Goal: Entertainment & Leisure: Consume media (video, audio)

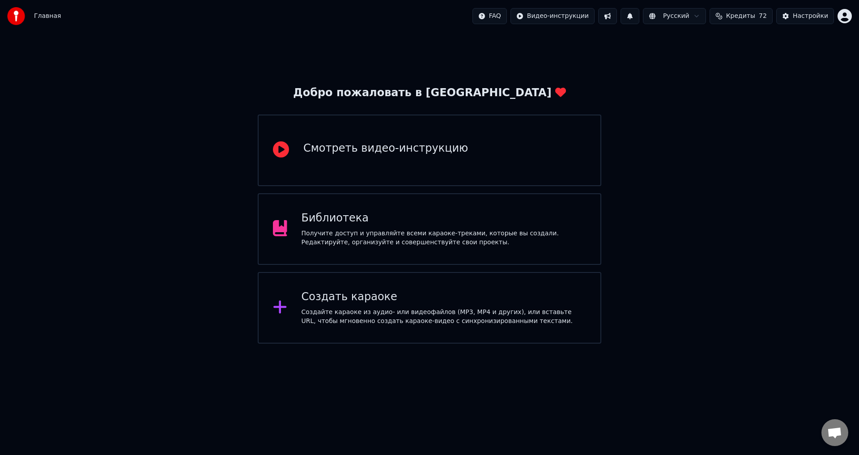
click at [503, 212] on div "Библиотека" at bounding box center [444, 218] width 285 height 14
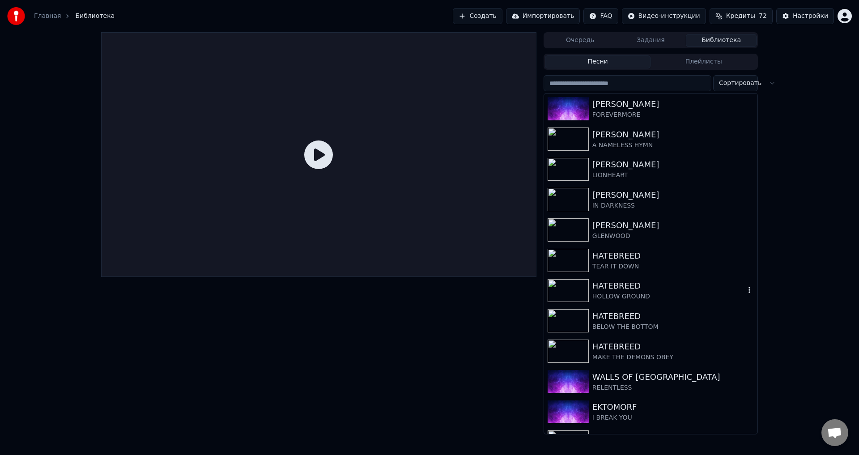
click at [613, 291] on div "HATEBREED" at bounding box center [668, 286] width 153 height 13
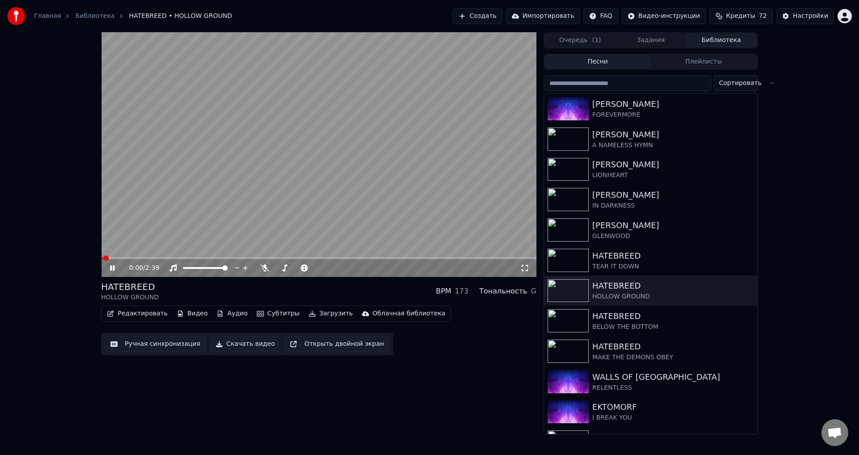
click at [115, 269] on icon at bounding box center [112, 267] width 4 height 5
click at [233, 312] on button "Аудио" at bounding box center [232, 313] width 38 height 13
click at [59, 256] on div "0:01 / 2:39 HATEBREED HOLLOW GROUND BPM 173 Тональность G Редактировать Видео А…" at bounding box center [429, 233] width 859 height 402
click at [321, 289] on div "HATEBREED HOLLOW GROUND BPM 173 Тональность G" at bounding box center [318, 291] width 435 height 21
click at [443, 346] on div "Редактировать Видео Аудио Субтитры Загрузить Облачная библиотека Ручная синхрон…" at bounding box center [318, 331] width 435 height 50
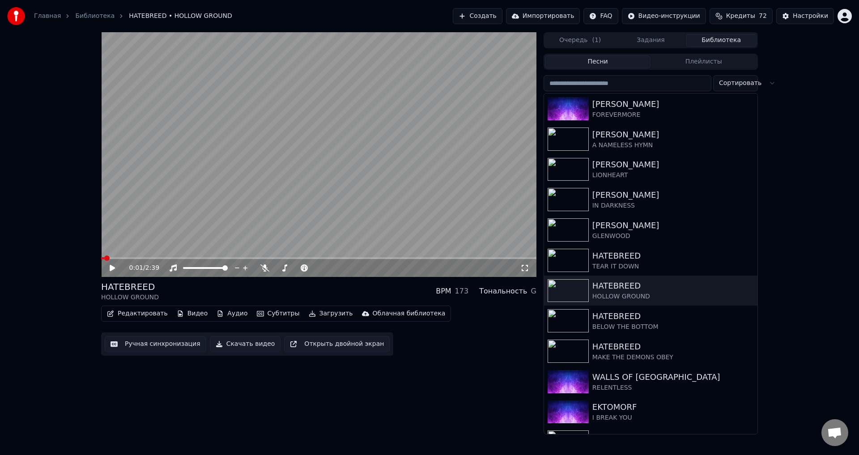
click at [357, 284] on div "HATEBREED HOLLOW GROUND BPM 173 Тональность G" at bounding box center [318, 291] width 435 height 21
